Goal: Transaction & Acquisition: Purchase product/service

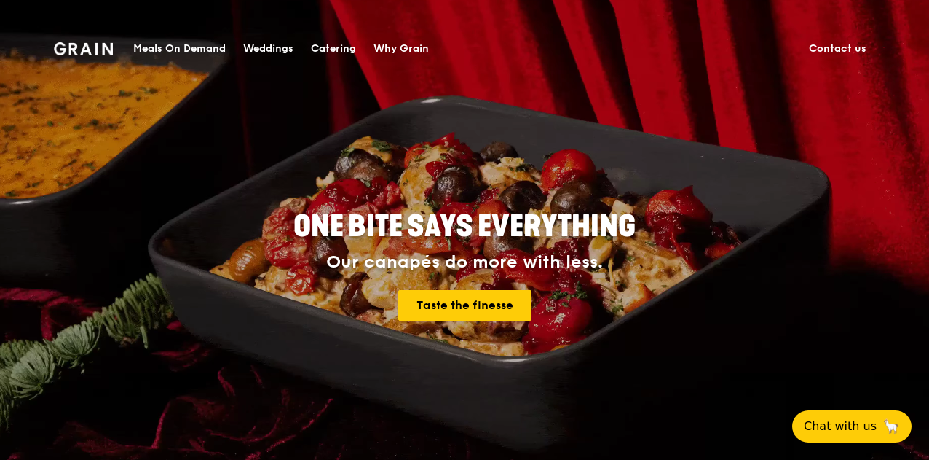
scroll to position [146, 0]
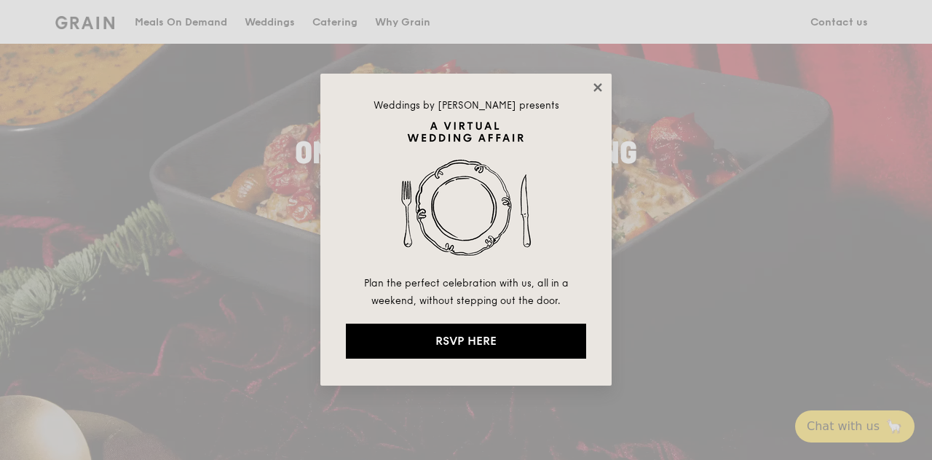
click at [599, 86] on icon at bounding box center [598, 87] width 8 height 8
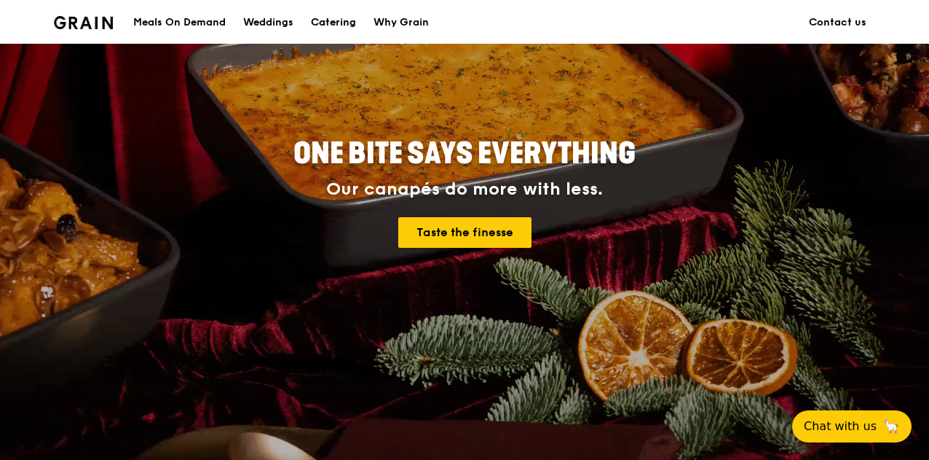
click at [339, 22] on div "Catering" at bounding box center [333, 23] width 45 height 44
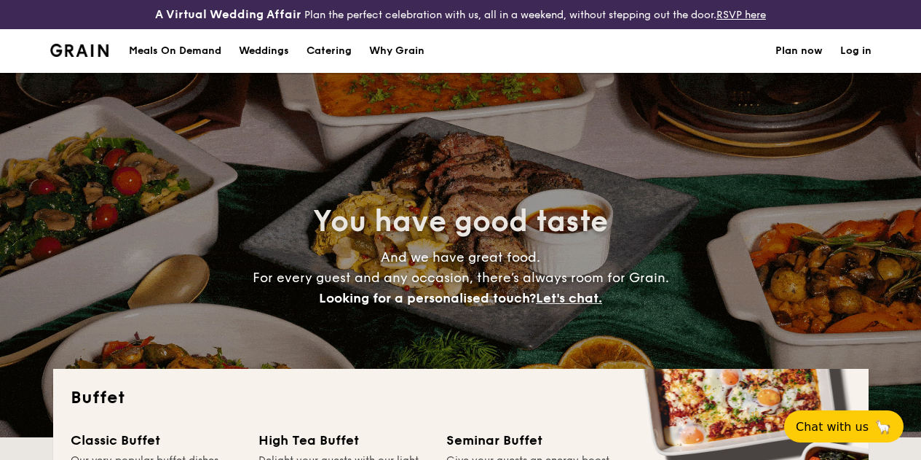
select select
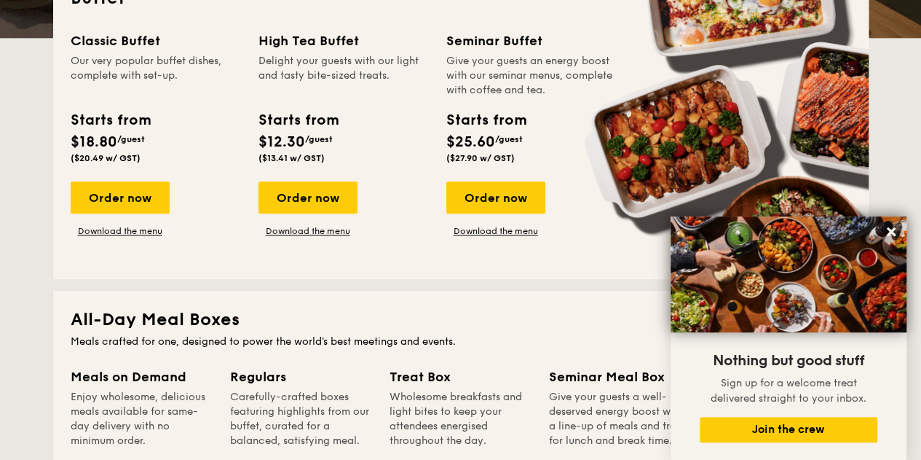
scroll to position [364, 0]
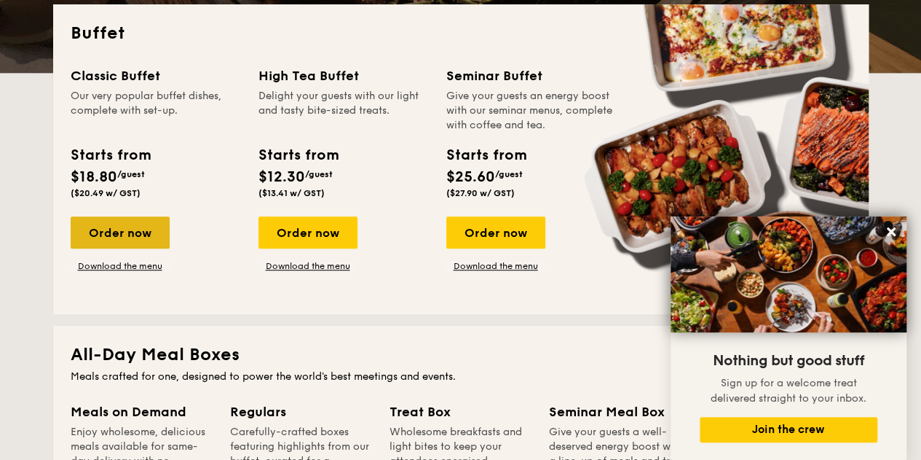
click at [144, 243] on div "Order now" at bounding box center [120, 232] width 99 height 32
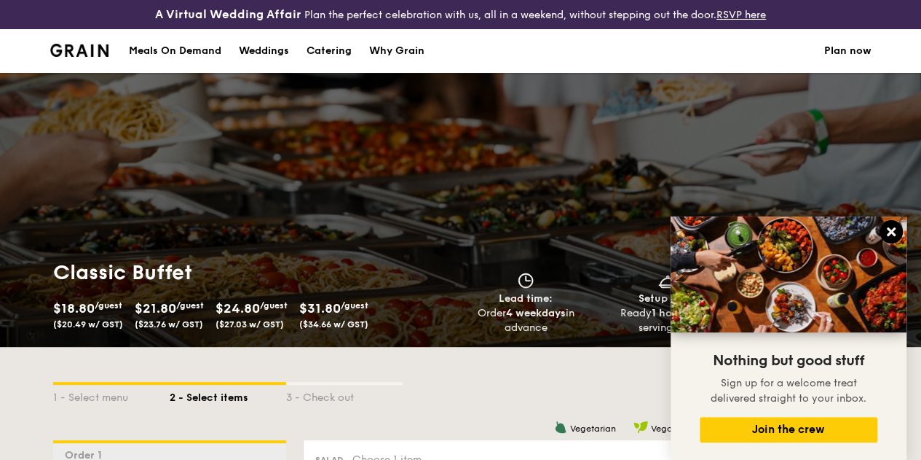
click at [891, 230] on icon at bounding box center [891, 231] width 9 height 9
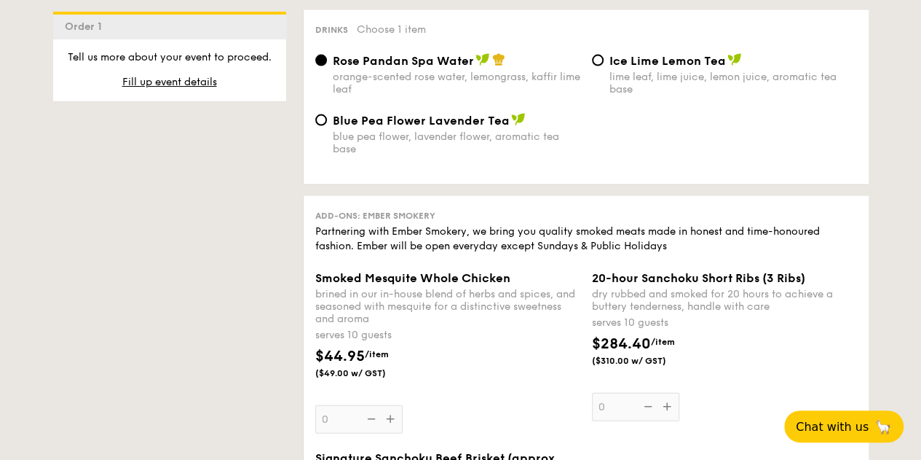
scroll to position [1821, 0]
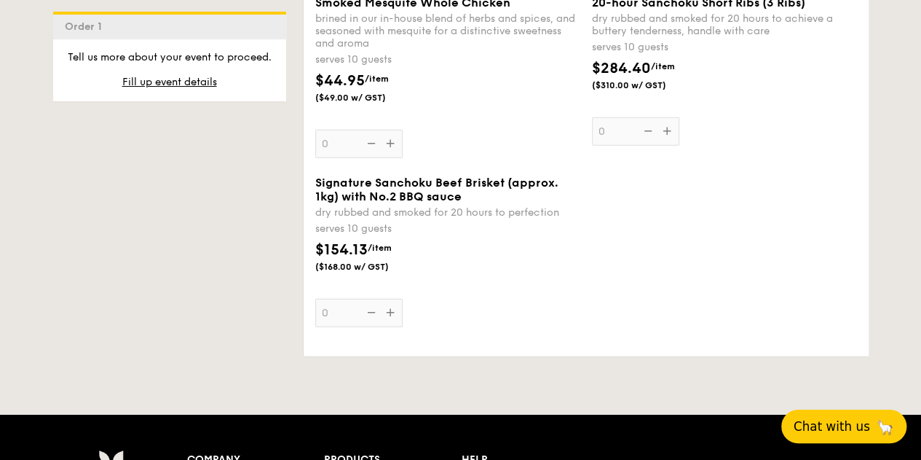
click at [843, 417] on button "Chat with us 🦙" at bounding box center [843, 426] width 125 height 34
